Goal: Communication & Community: Answer question/provide support

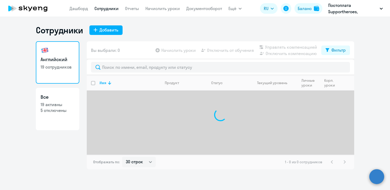
select select "30"
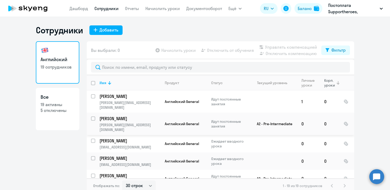
scroll to position [1, 0]
click at [371, 177] on circle at bounding box center [376, 177] width 15 height 15
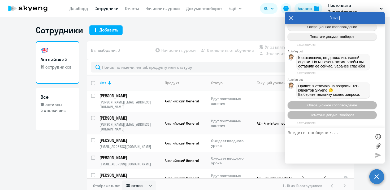
scroll to position [13405, 0]
click at [332, 106] on span "Операционное сопровождение" at bounding box center [332, 105] width 50 height 4
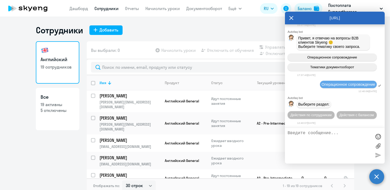
scroll to position [13455, 0]
click at [341, 114] on span "Действия с балансом" at bounding box center [356, 115] width 34 height 4
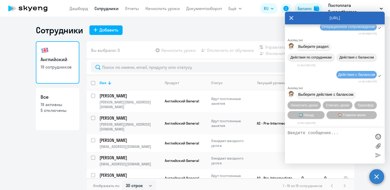
scroll to position [13515, 0]
click at [340, 114] on span "🏠 Главное меню" at bounding box center [352, 115] width 28 height 4
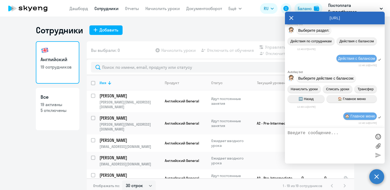
scroll to position [13565, 0]
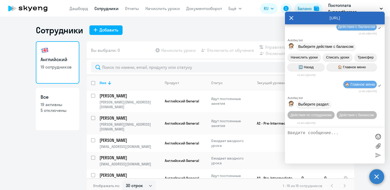
click at [325, 137] on textarea at bounding box center [330, 146] width 84 height 30
type textarea "связать с сотрудником"
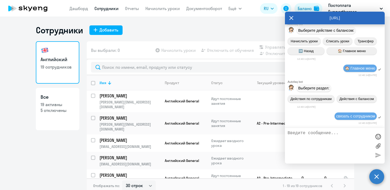
click at [343, 118] on div "связать с сотрудником" at bounding box center [355, 116] width 39 height 4
click at [325, 130] on div at bounding box center [335, 146] width 100 height 36
click at [324, 136] on textarea at bounding box center [330, 146] width 84 height 30
click at [324, 129] on div at bounding box center [335, 146] width 100 height 36
click at [316, 134] on textarea at bounding box center [330, 146] width 84 height 30
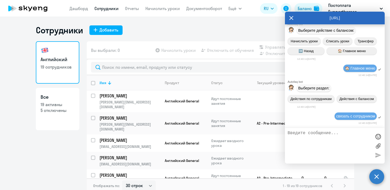
click at [310, 139] on textarea at bounding box center [330, 146] width 84 height 30
type textarea "переключи на менеджера"
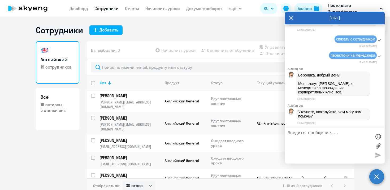
scroll to position [13663, 0]
click at [310, 141] on textarea at bounding box center [330, 146] width 84 height 30
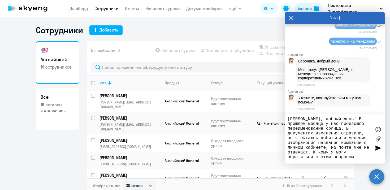
type textarea "[PERSON_NAME], добрый день! В прошлом месяце у нас произошло переименование юрл…"
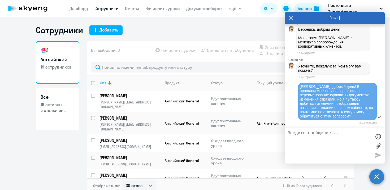
scroll to position [13731, 0]
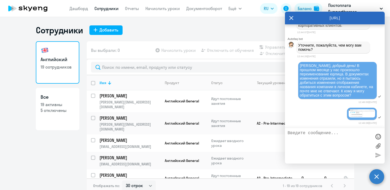
click at [357, 115] on img at bounding box center [362, 114] width 27 height 8
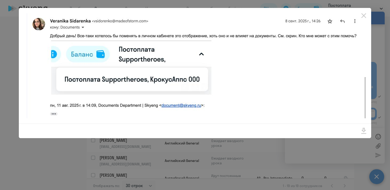
click at [376, 21] on div at bounding box center [195, 95] width 390 height 190
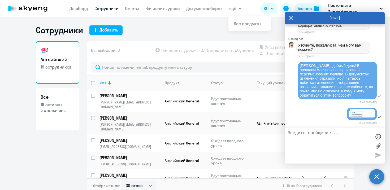
click at [306, 142] on textarea at bounding box center [330, 146] width 84 height 30
paste textarea "д"
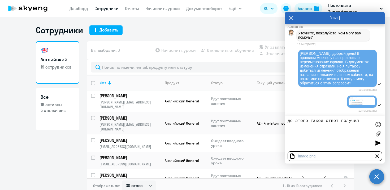
type textarea "до этого такой ответ получила"
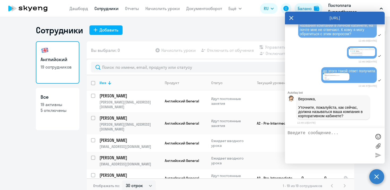
scroll to position [13796, 0]
click at [315, 134] on textarea at bounding box center [330, 146] width 84 height 30
click at [315, 136] on textarea at bounding box center [330, 146] width 84 height 30
click at [292, 14] on icon at bounding box center [291, 18] width 4 height 13
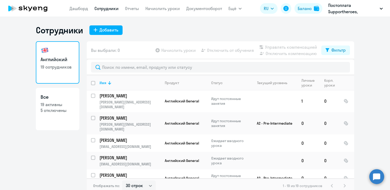
click at [377, 175] on circle at bounding box center [376, 177] width 15 height 15
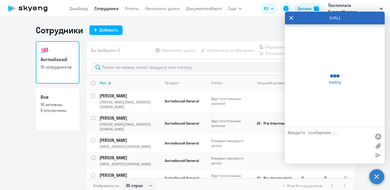
scroll to position [13790, 0]
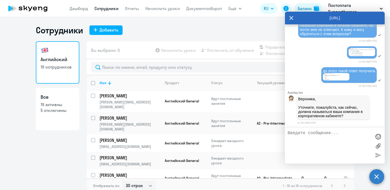
click at [316, 138] on textarea at bounding box center [330, 146] width 84 height 30
type textarea "ООО "АйрисДев""
click at [376, 156] on div at bounding box center [378, 155] width 8 height 8
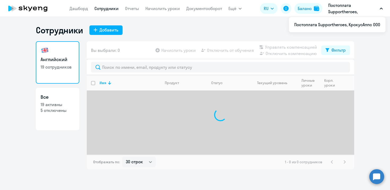
select select "30"
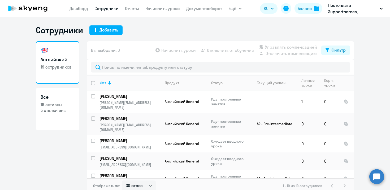
click at [373, 174] on circle at bounding box center [376, 177] width 15 height 15
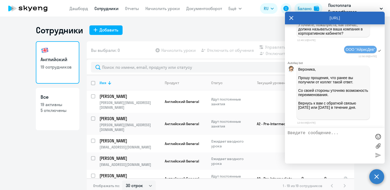
scroll to position [13884, 0]
click at [312, 144] on textarea at bounding box center [330, 146] width 84 height 30
type textarea "Спасибо, буду ждать. Хорошего дня!"
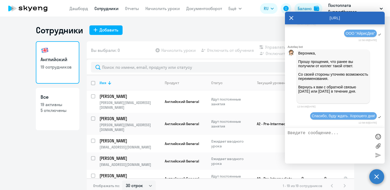
scroll to position [13779, 0]
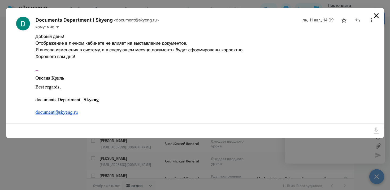
click at [377, 14] on icon "Close" at bounding box center [376, 15] width 8 height 8
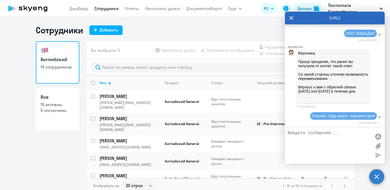
scroll to position [13809, 0]
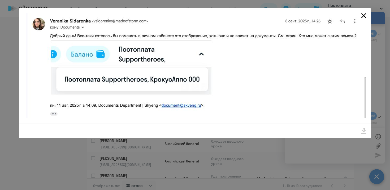
click at [366, 12] on icon "Close" at bounding box center [363, 15] width 8 height 8
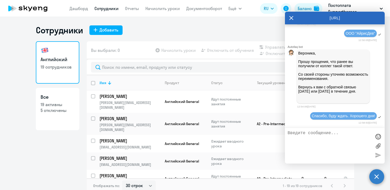
scroll to position [13900, 0]
click at [204, 29] on div "Сотрудники Добавить" at bounding box center [195, 30] width 318 height 11
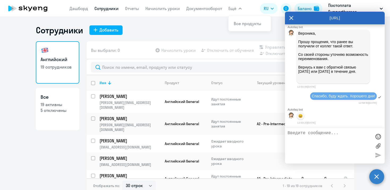
scroll to position [13922, 0]
